Goal: Navigation & Orientation: Find specific page/section

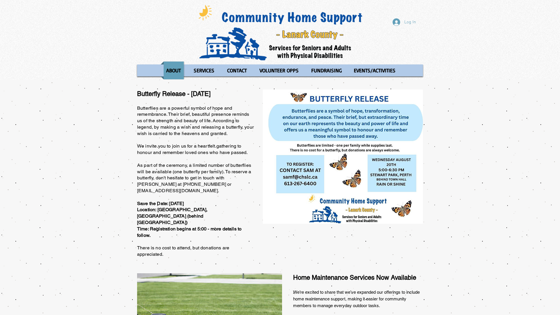
click at [0, 0] on div "Log In ABOUT OUR STORIES Diner's Club Stories MOW Stories Lois's Journey Ryan's…" at bounding box center [280, 40] width 560 height 80
